Goal: Task Accomplishment & Management: Manage account settings

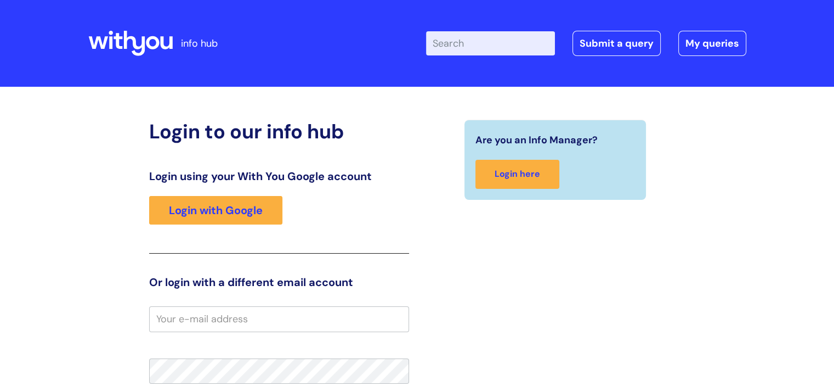
type input "amanda.richardson"
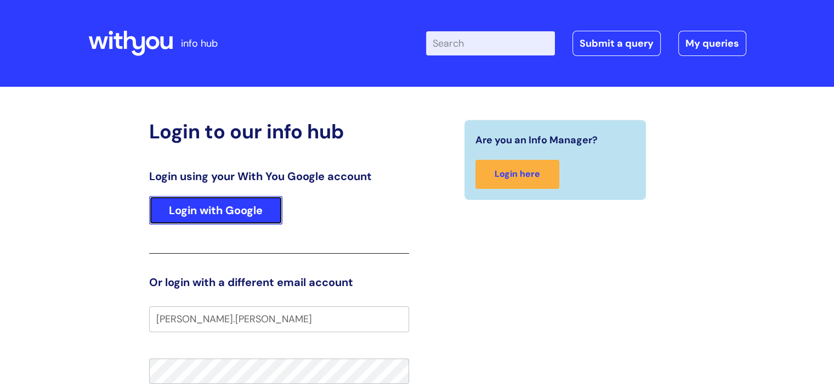
click at [205, 206] on link "Login with Google" at bounding box center [215, 210] width 133 height 29
